Goal: Information Seeking & Learning: Learn about a topic

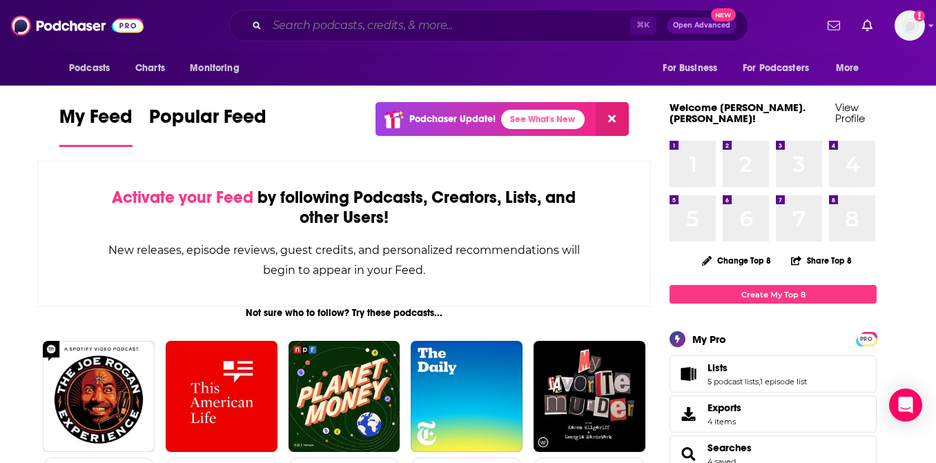
click at [407, 24] on input "Search podcasts, credits, & more..." at bounding box center [448, 26] width 363 height 22
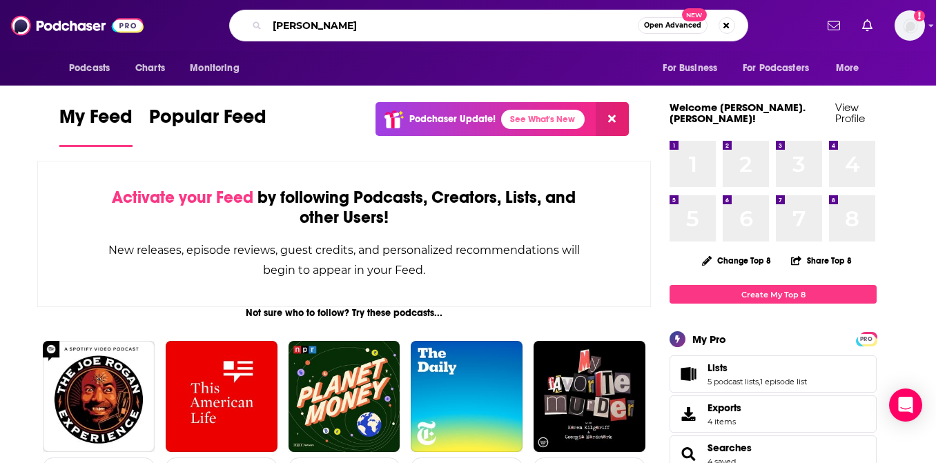
type input "marie forleo"
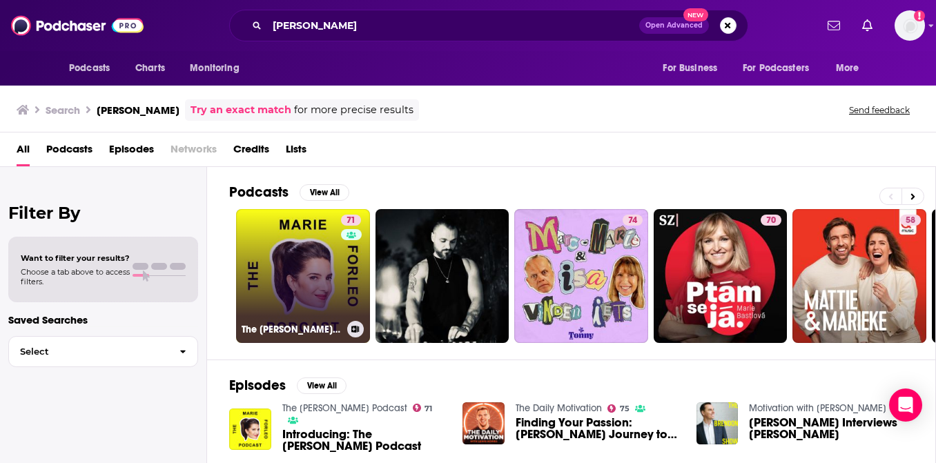
click at [285, 285] on link "71 The Marie Forleo Podcast" at bounding box center [303, 276] width 134 height 134
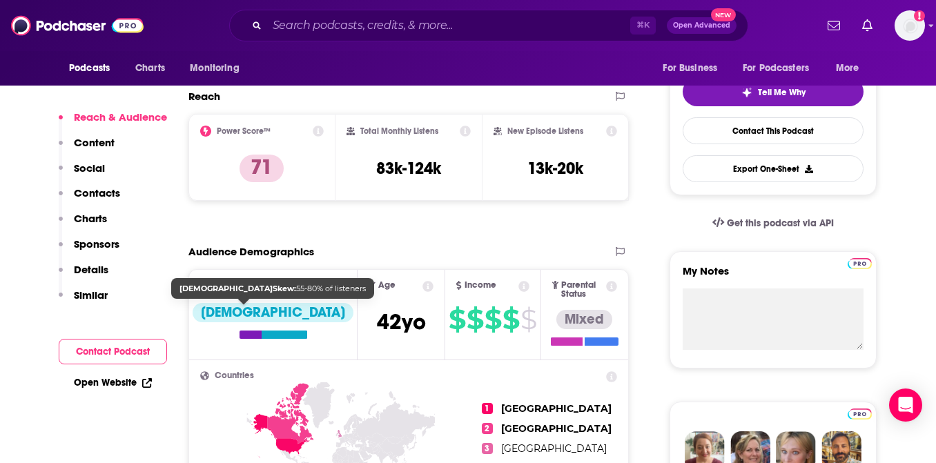
scroll to position [308, 0]
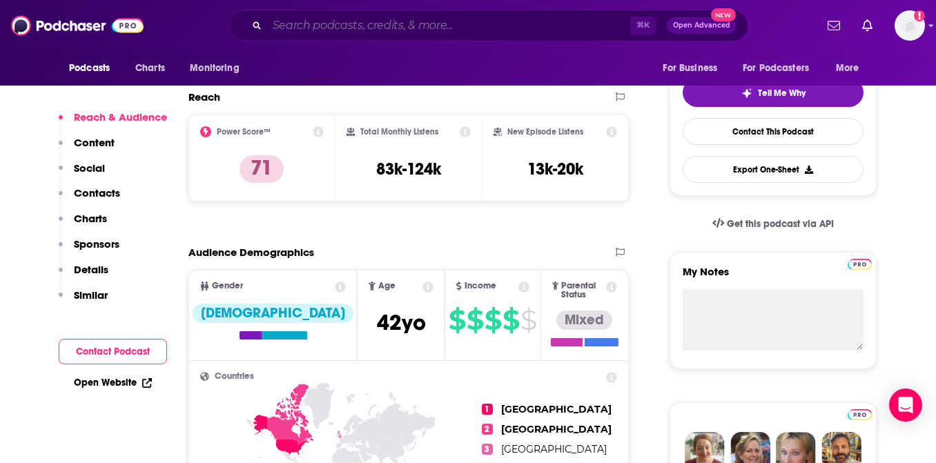
click at [367, 21] on input "Search podcasts, credits, & more..." at bounding box center [448, 26] width 363 height 22
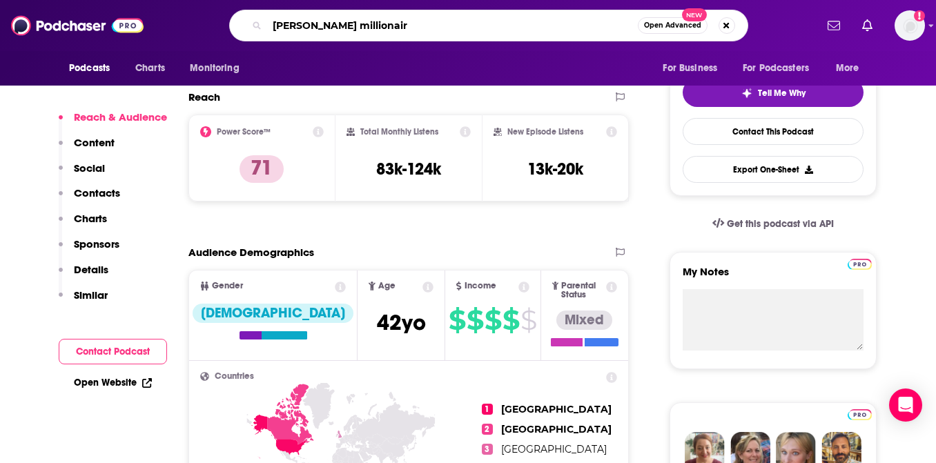
type input "[PERSON_NAME] millionaire"
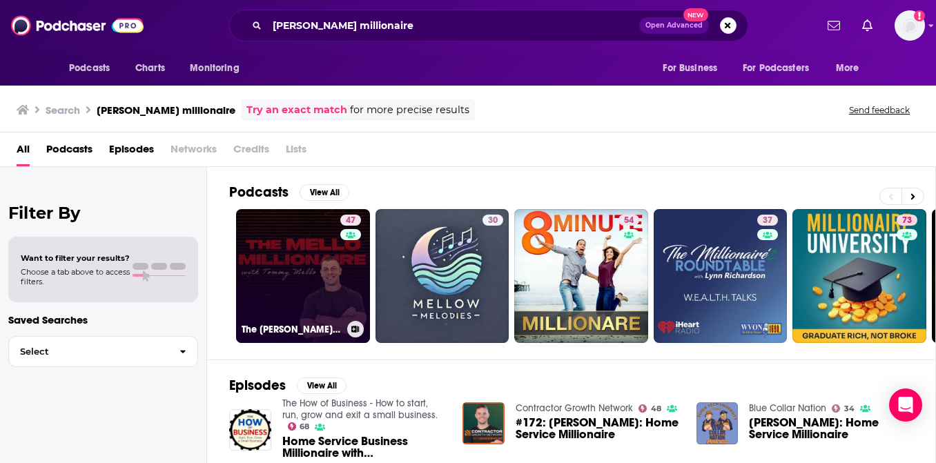
click at [265, 267] on link "47 The Mello Millionaire with Tommy Mello" at bounding box center [303, 276] width 134 height 134
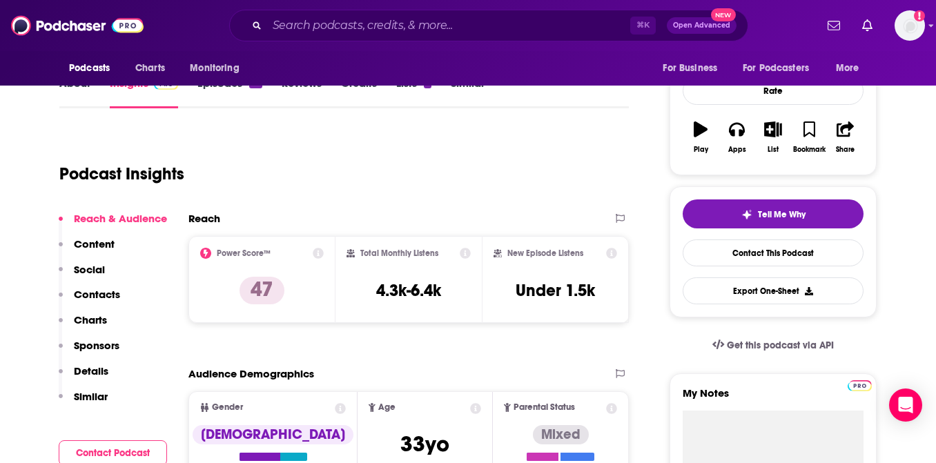
scroll to position [189, 0]
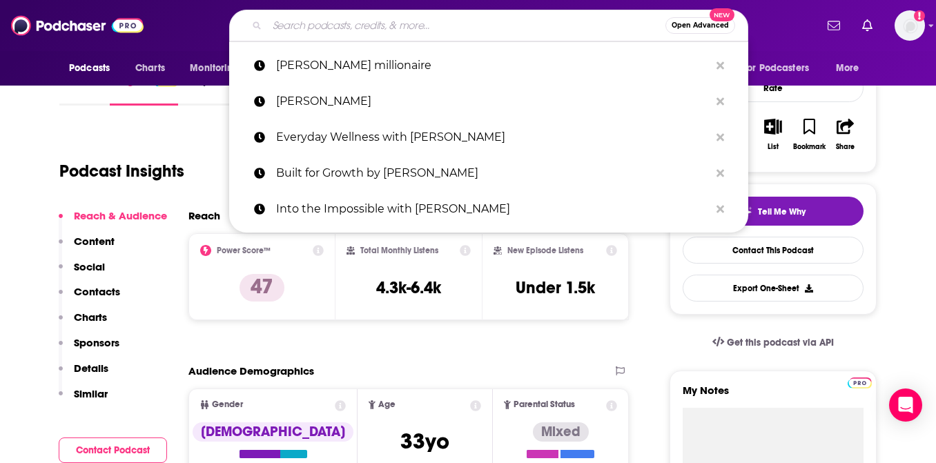
click at [472, 23] on input "Search podcasts, credits, & more..." at bounding box center [466, 26] width 398 height 22
paste input "Dream Bigger Podcast"
type input "Dream Bigger Podcast"
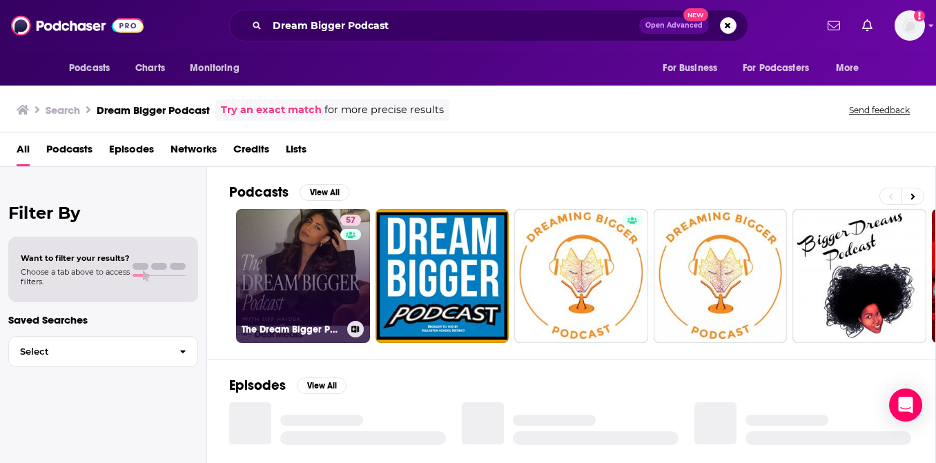
click at [250, 268] on link "57 The Dream Bigger Podcast" at bounding box center [303, 276] width 134 height 134
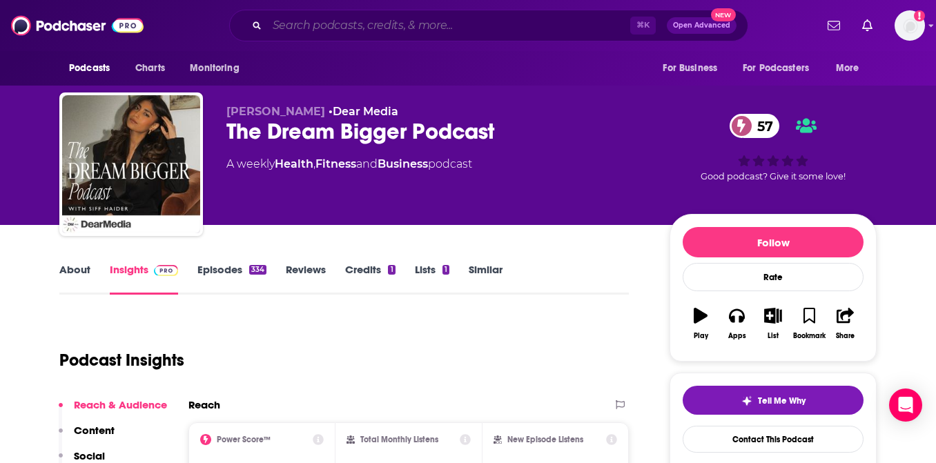
click at [335, 28] on input "Search podcasts, credits, & more..." at bounding box center [448, 26] width 363 height 22
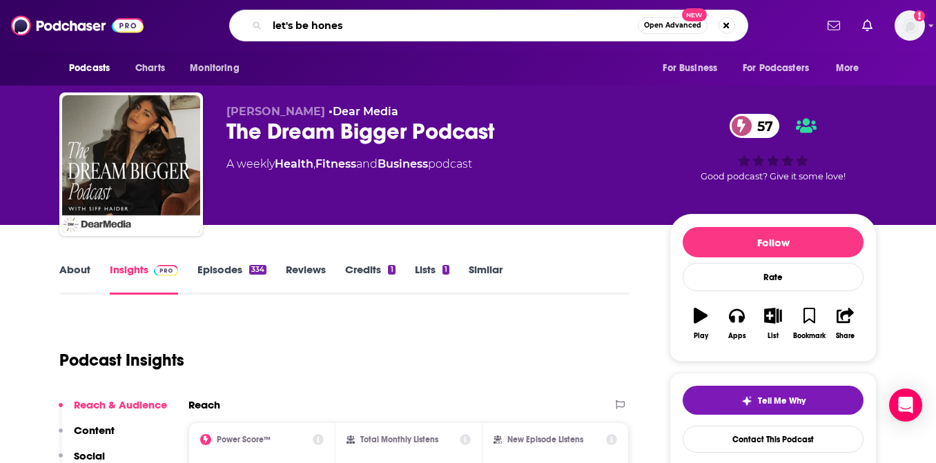
type input "let's be honest"
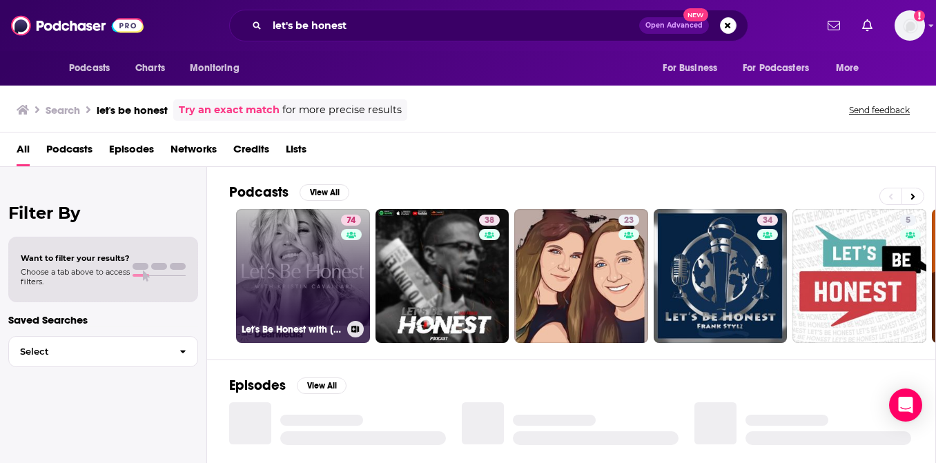
click at [287, 278] on link "74 Let's Be Honest with Kristin Cavallari" at bounding box center [303, 276] width 134 height 134
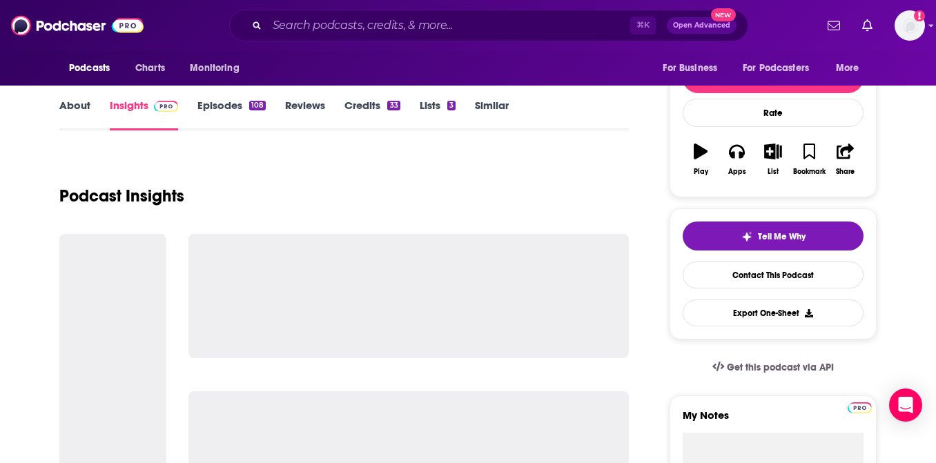
scroll to position [165, 0]
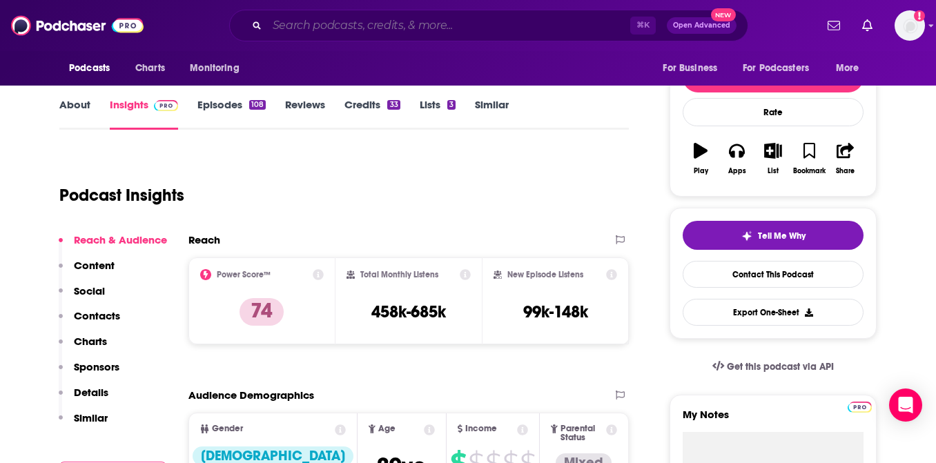
click at [372, 21] on input "Search podcasts, credits, & more..." at bounding box center [448, 26] width 363 height 22
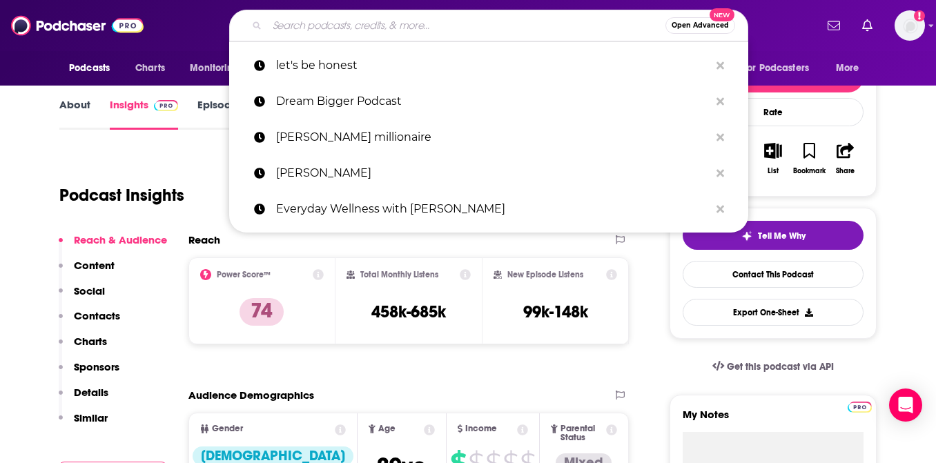
paste input "Finding Mastery with [PERSON_NAME]"
type input "Finding Mastery with [PERSON_NAME]"
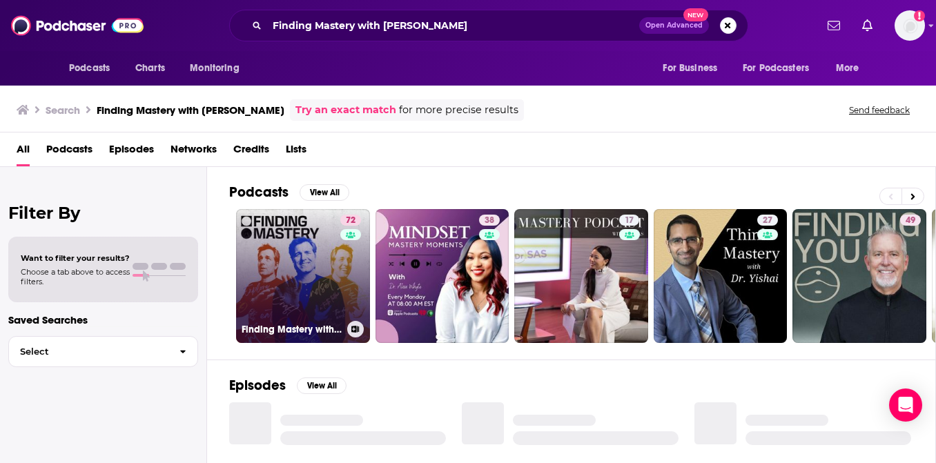
click at [305, 254] on link "72 Finding Mastery with Dr. Michael Gervais" at bounding box center [303, 276] width 134 height 134
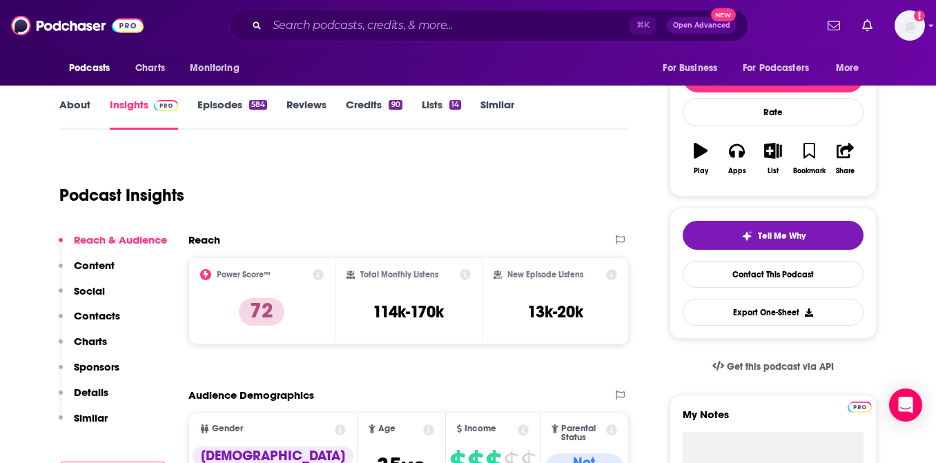
scroll to position [164, 0]
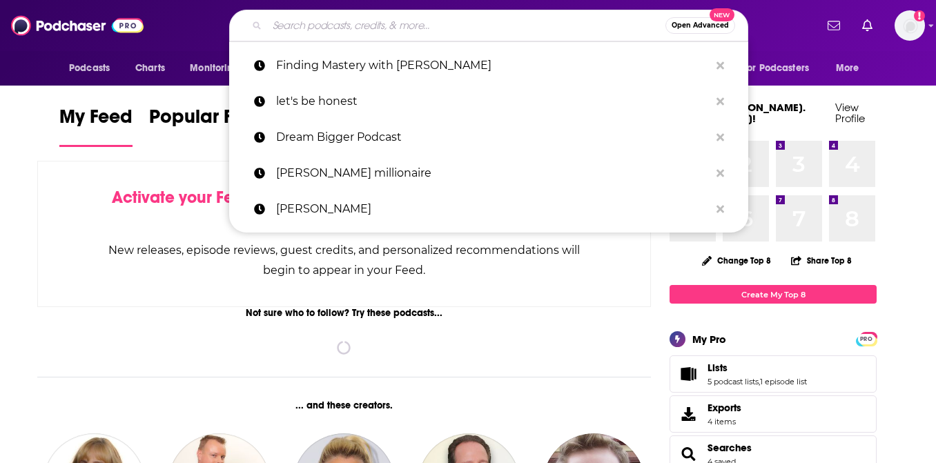
click at [475, 23] on input "Search podcasts, credits, & more..." at bounding box center [466, 26] width 398 height 22
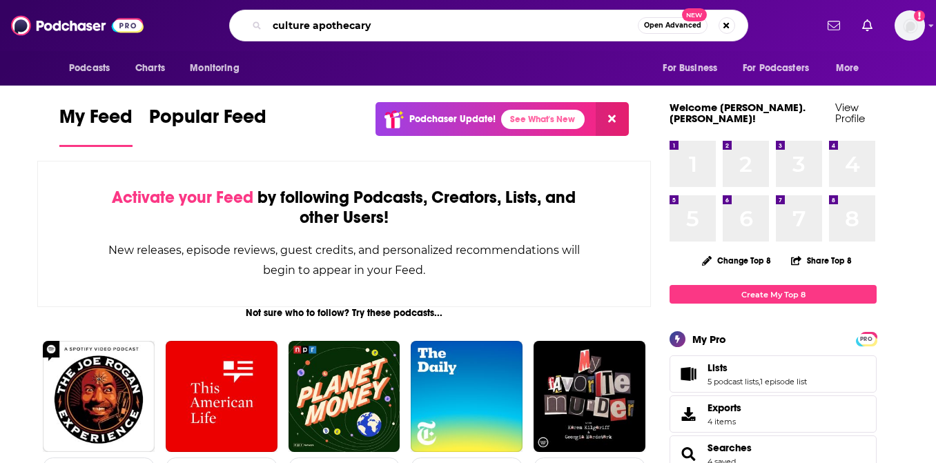
type input "culture apothecary"
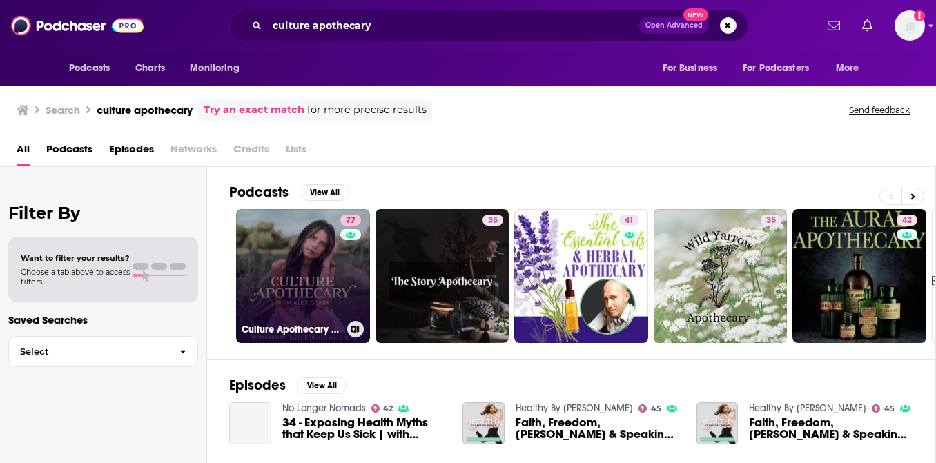
click at [308, 277] on link "77 Culture Apothecary with Alex Clark" at bounding box center [303, 276] width 134 height 134
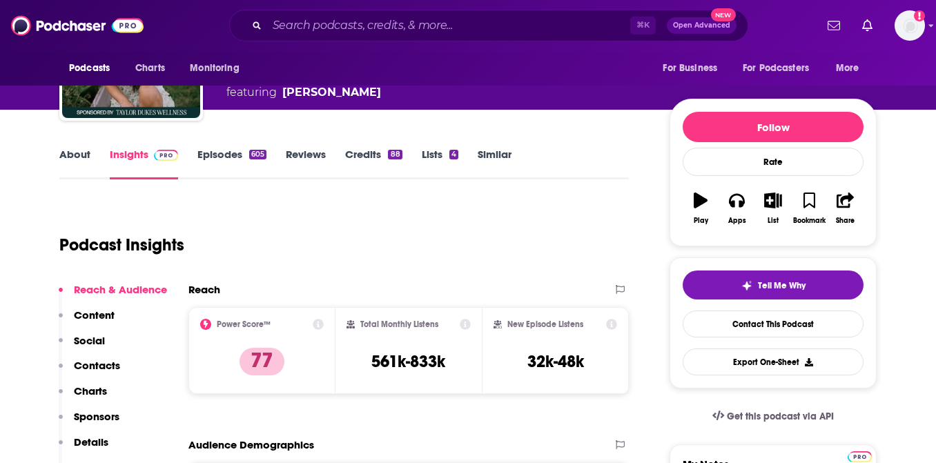
scroll to position [177, 0]
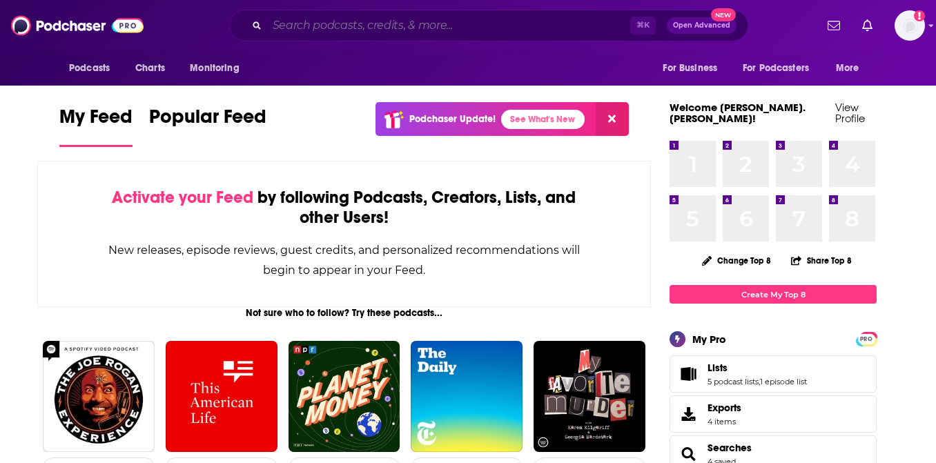
click at [501, 34] on input "Search podcasts, credits, & more..." at bounding box center [448, 26] width 363 height 22
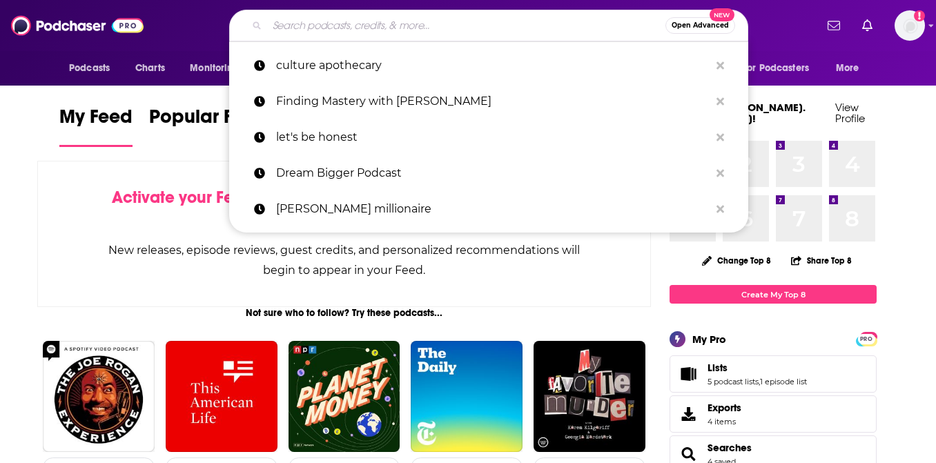
paste input "[PERSON_NAME] Breakdown"
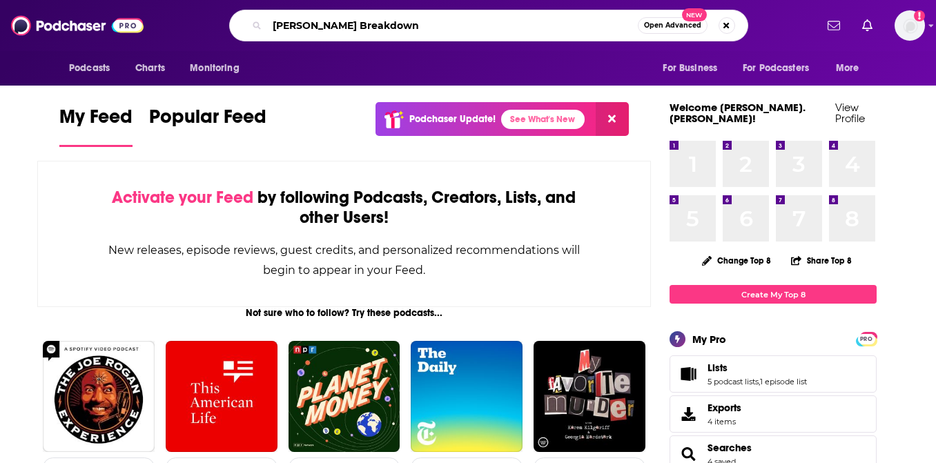
type input "[PERSON_NAME] Breakdown"
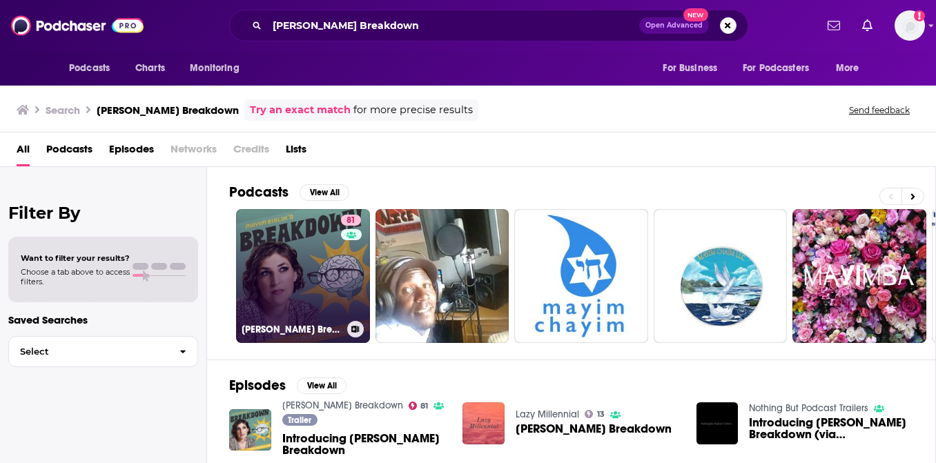
click at [341, 300] on div "81" at bounding box center [352, 268] width 23 height 106
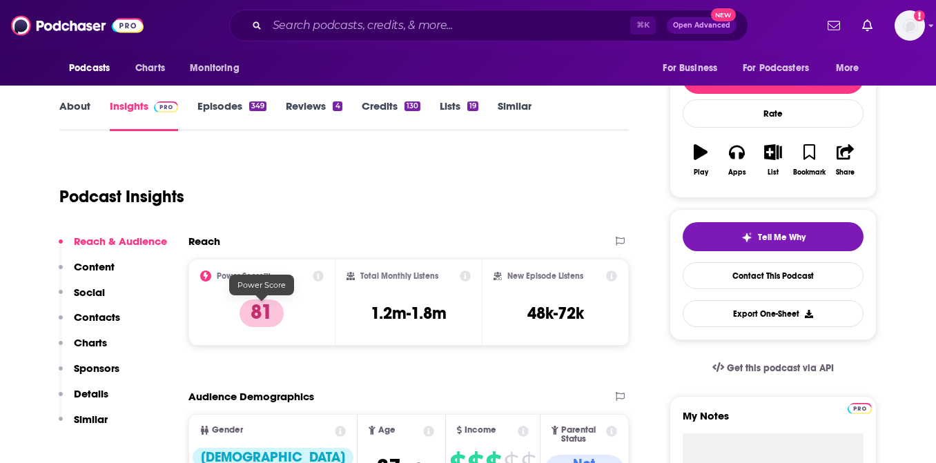
scroll to position [162, 0]
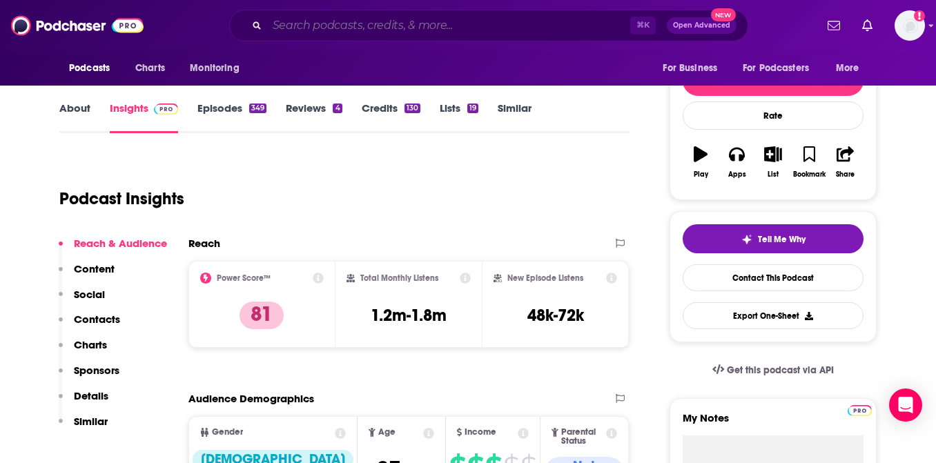
click at [407, 32] on input "Search podcasts, credits, & more..." at bounding box center [448, 26] width 363 height 22
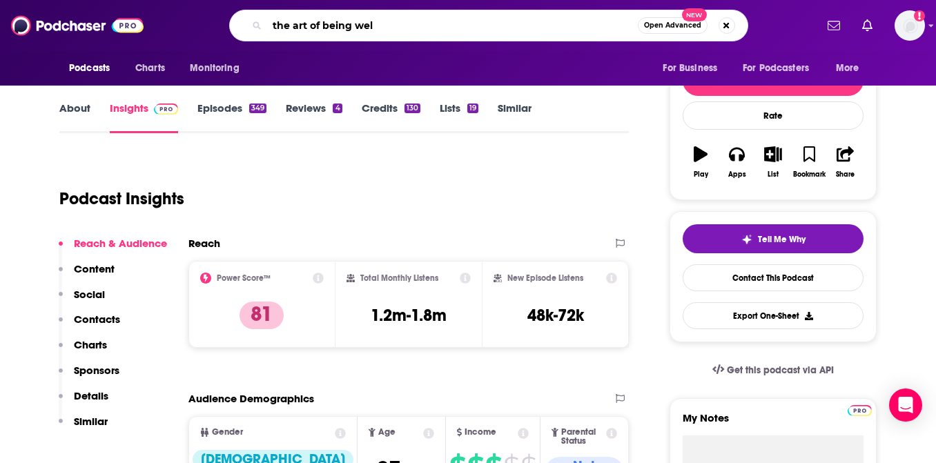
type input "the art of being well"
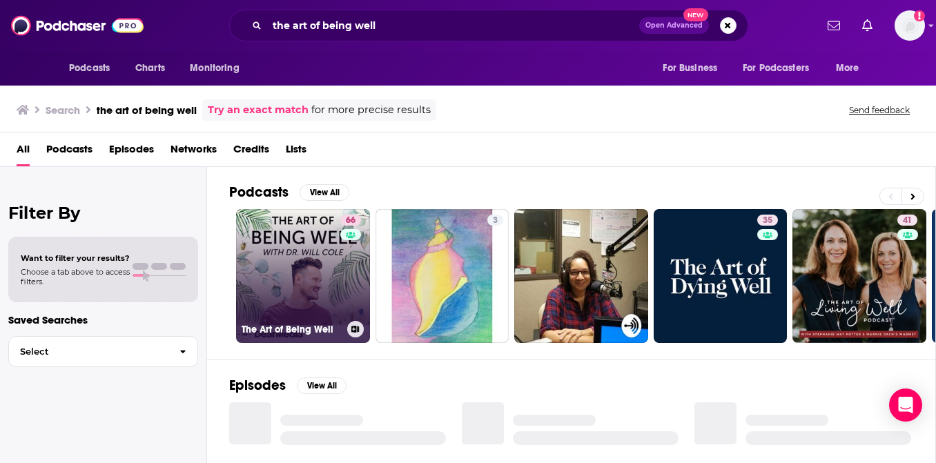
click at [319, 280] on link "66 The Art of Being Well" at bounding box center [303, 276] width 134 height 134
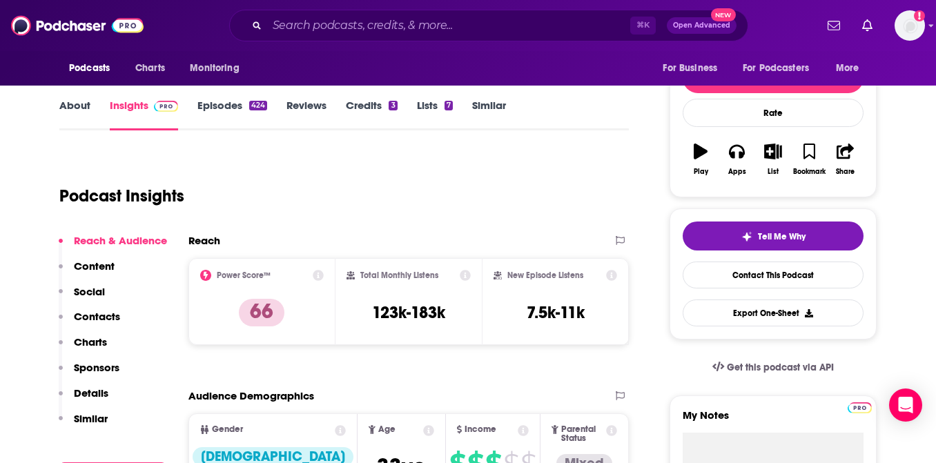
scroll to position [165, 0]
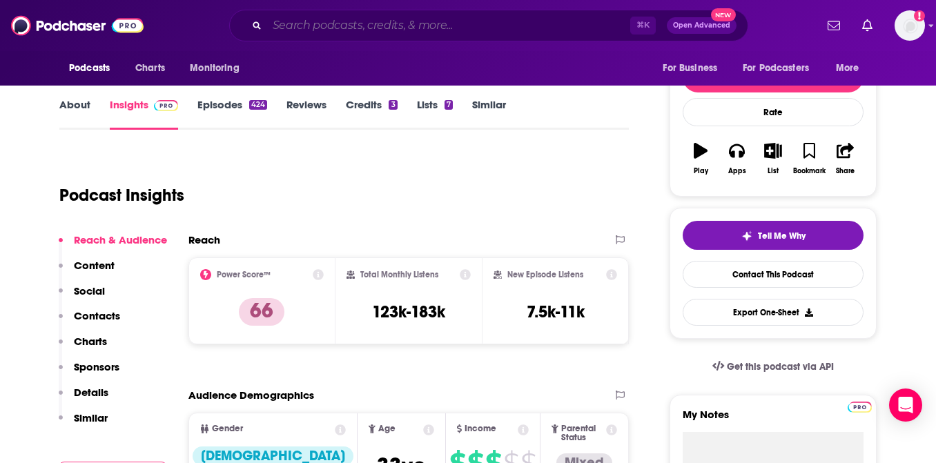
click at [530, 27] on input "Search podcasts, credits, & more..." at bounding box center [448, 26] width 363 height 22
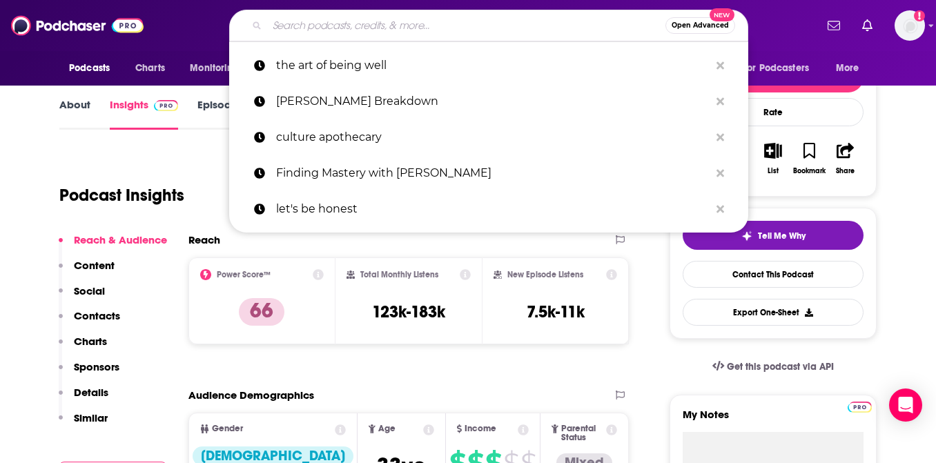
paste input "The Digital Social Hour with [PERSON_NAME]"
type input "The Digital Social Hour with [PERSON_NAME]"
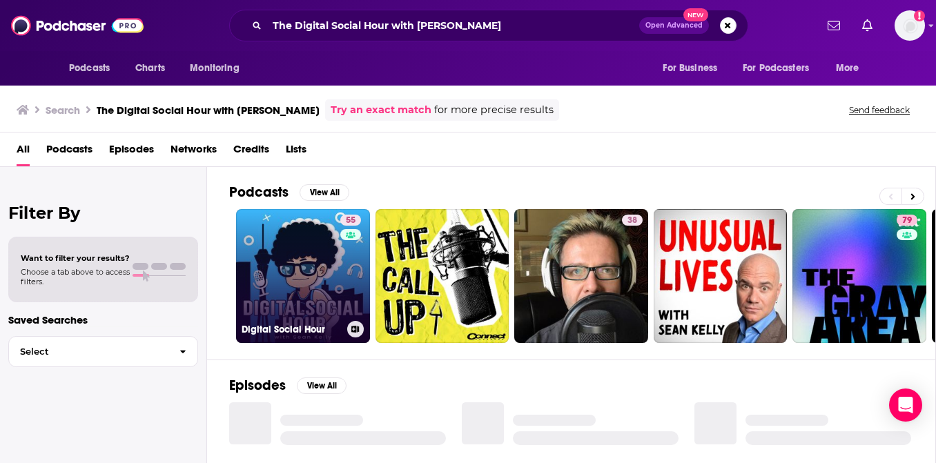
click at [280, 275] on link "55 Digital Social Hour" at bounding box center [303, 276] width 134 height 134
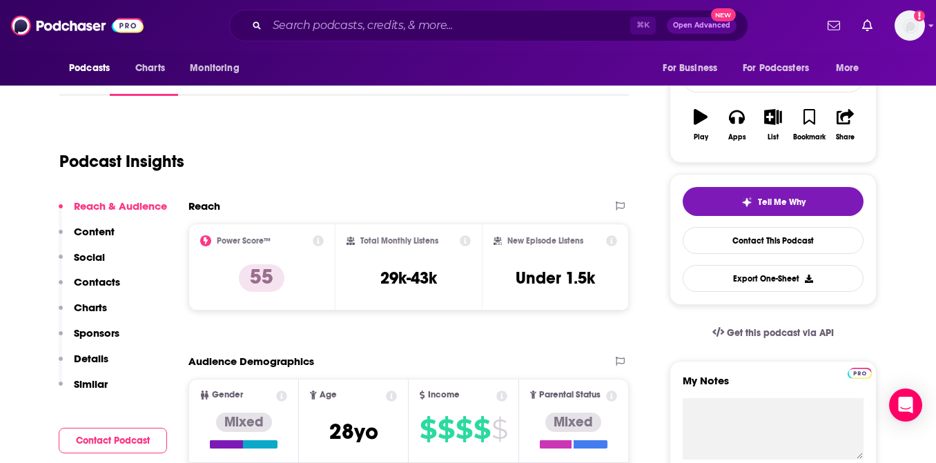
scroll to position [201, 0]
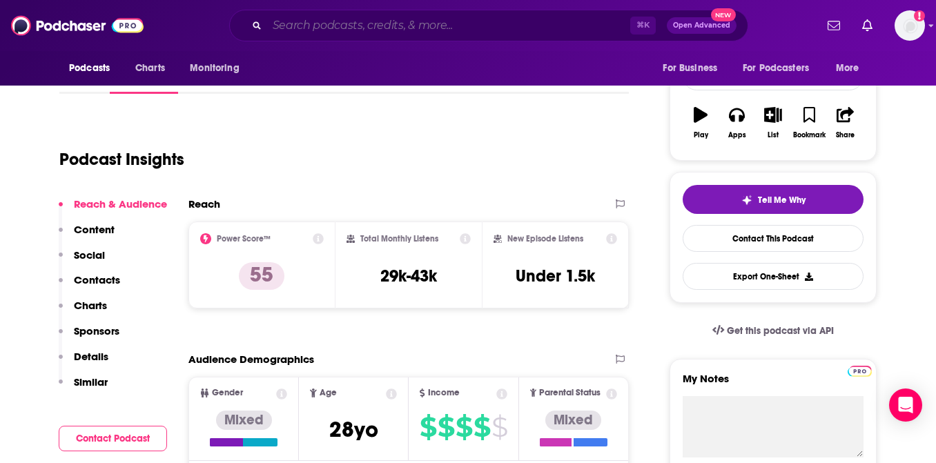
click at [345, 28] on input "Search podcasts, credits, & more..." at bounding box center [448, 26] width 363 height 22
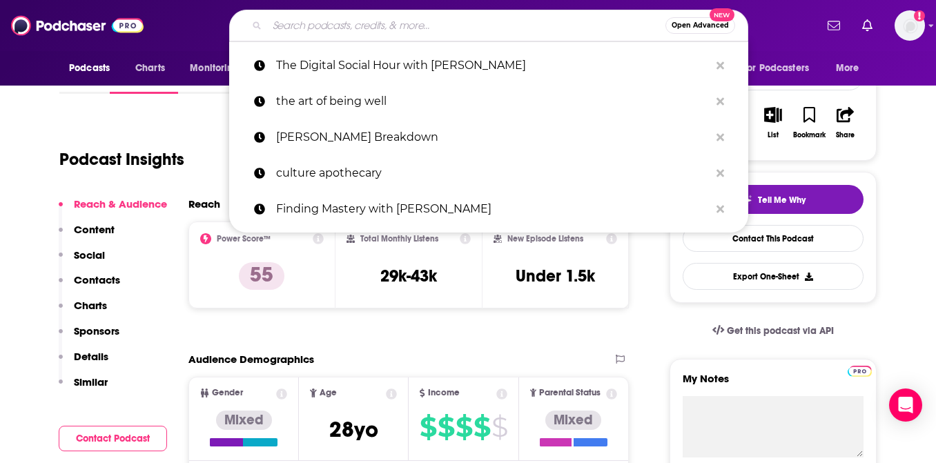
paste input "Be Well with [PERSON_NAME]"
type input "Be Well with [PERSON_NAME]"
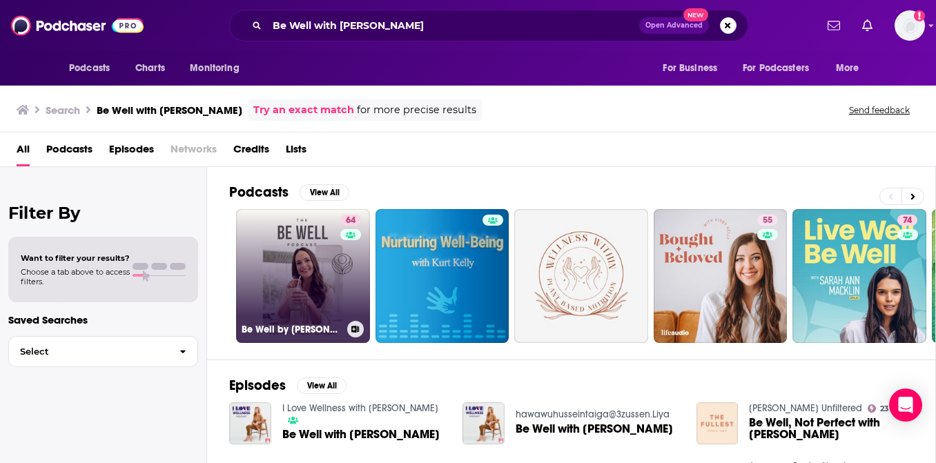
click at [309, 231] on link "64 Be Well by [PERSON_NAME]" at bounding box center [303, 276] width 134 height 134
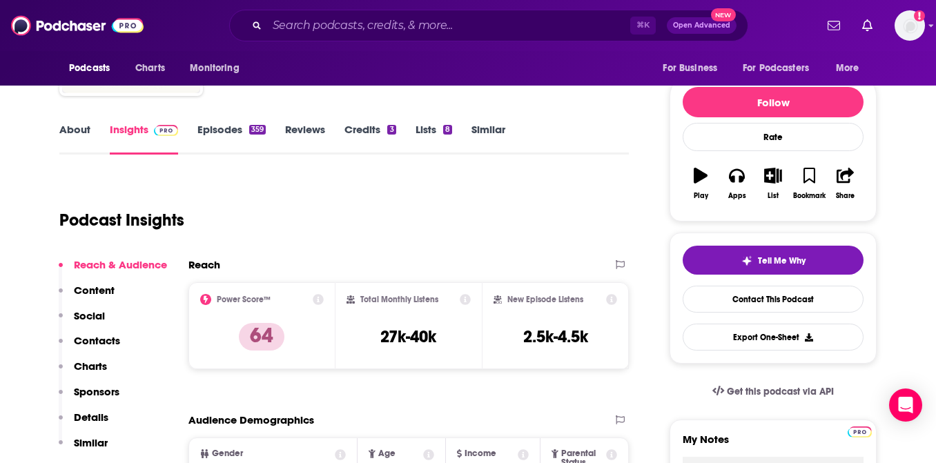
scroll to position [141, 0]
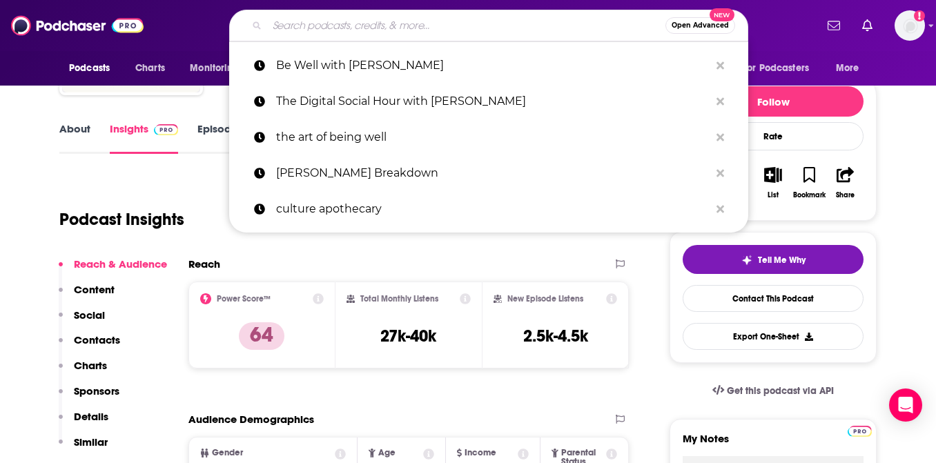
click at [373, 21] on input "Search podcasts, credits, & more..." at bounding box center [466, 26] width 398 height 22
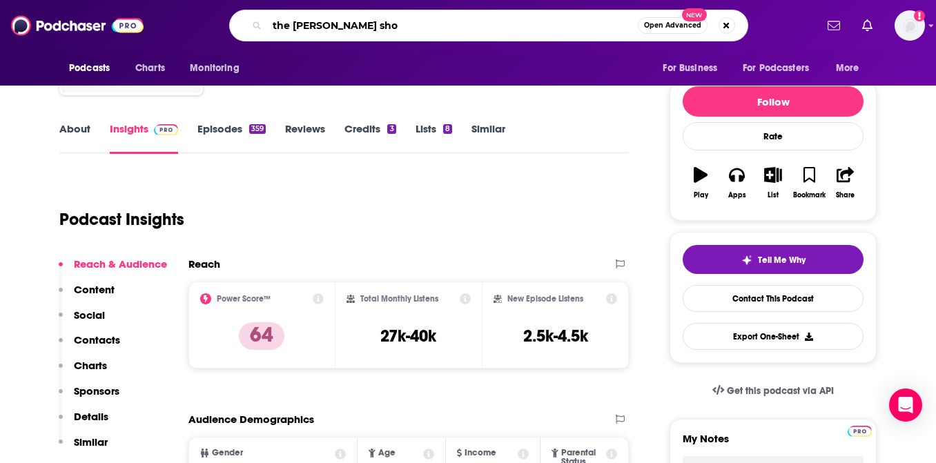
type input "the [PERSON_NAME] show"
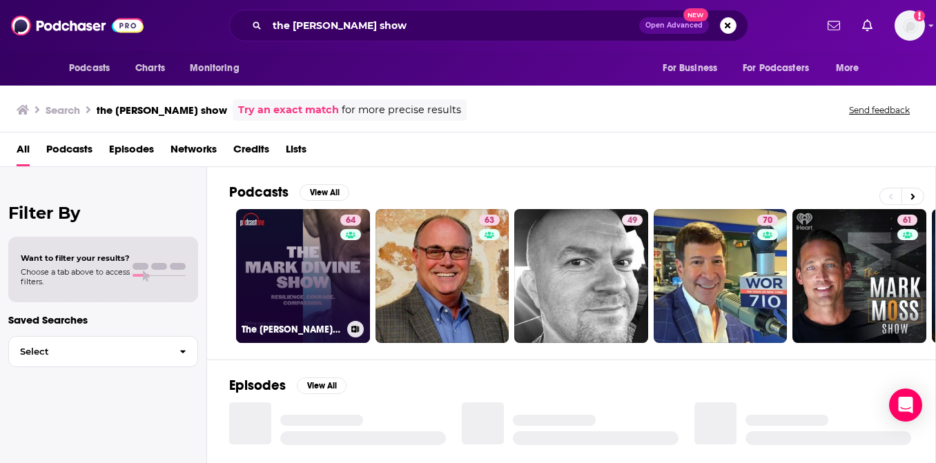
click at [326, 264] on link "64 The [PERSON_NAME] Show" at bounding box center [303, 276] width 134 height 134
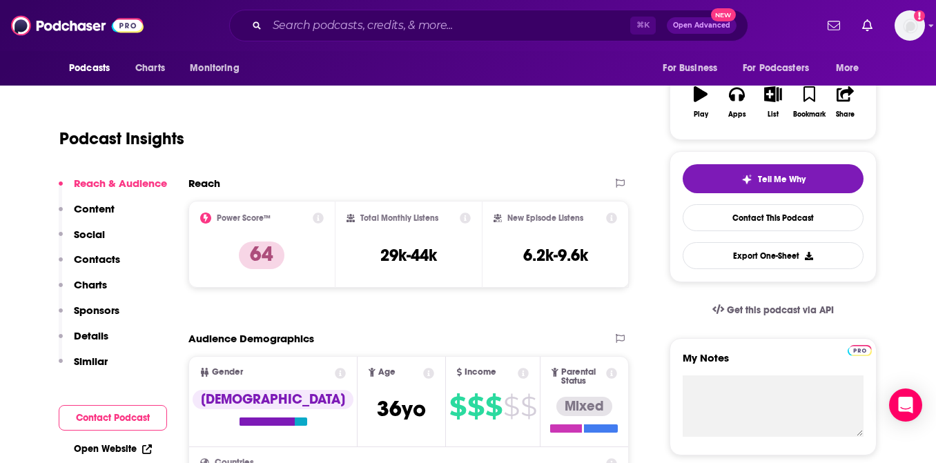
scroll to position [223, 0]
